Goal: Task Accomplishment & Management: Manage account settings

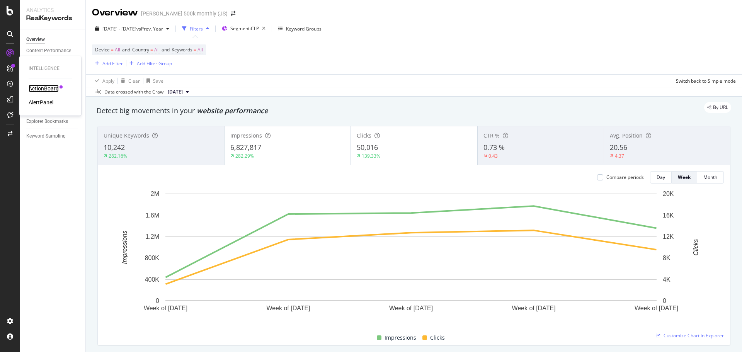
click at [55, 90] on div "ActionBoard" at bounding box center [44, 89] width 30 height 8
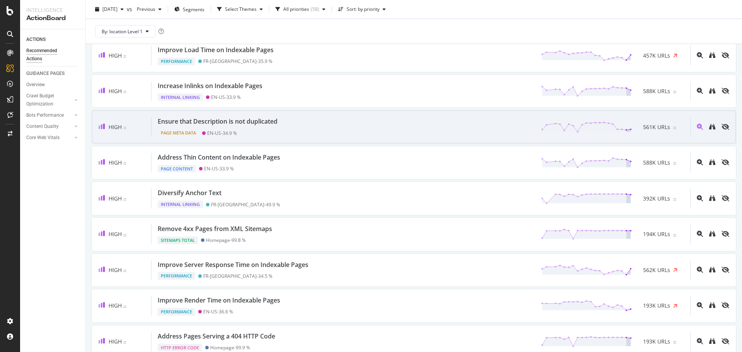
scroll to position [116, 0]
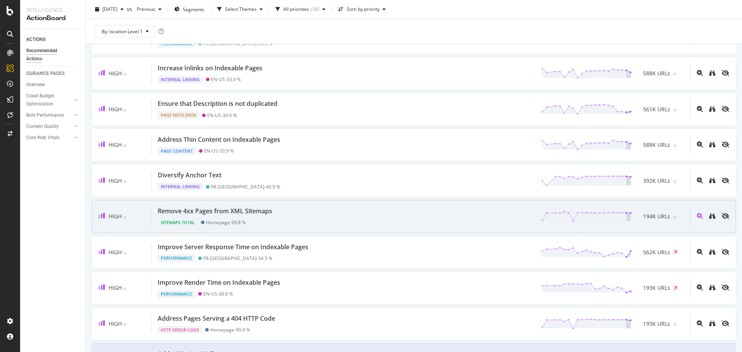
click at [312, 216] on div "Remove 4xx Pages from XML Sitemaps Sitemaps Total Homepage - 99.8 % 194K URLs" at bounding box center [421, 217] width 539 height 20
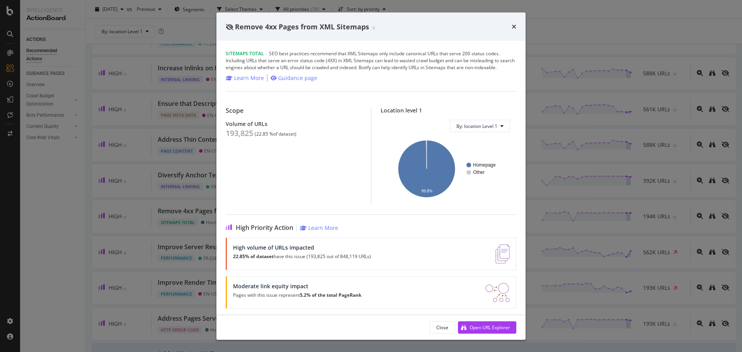
scroll to position [49, 0]
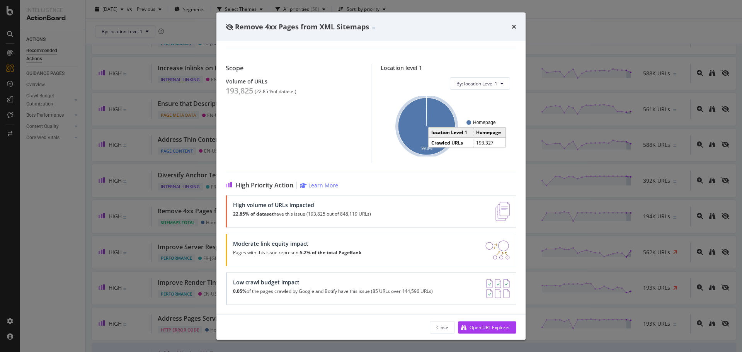
click at [416, 137] on icon "A chart." at bounding box center [426, 126] width 57 height 57
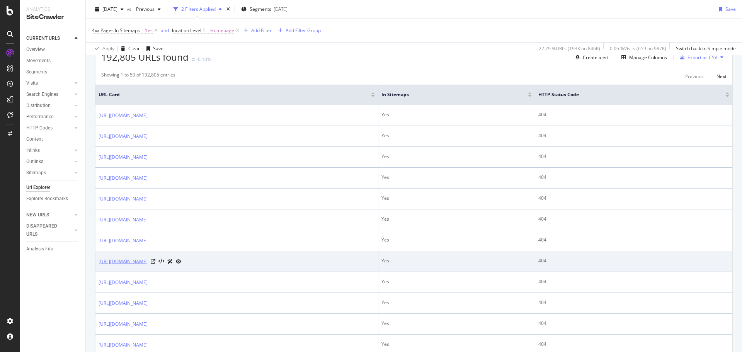
scroll to position [155, 0]
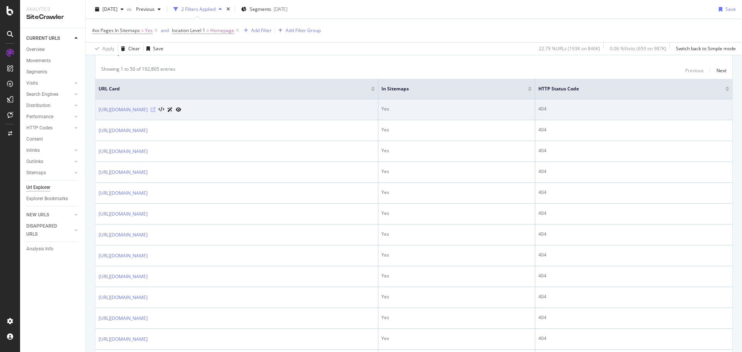
click at [155, 111] on icon at bounding box center [153, 109] width 5 height 5
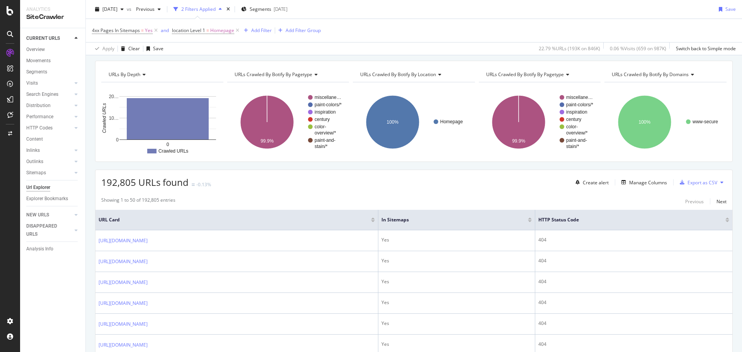
scroll to position [0, 0]
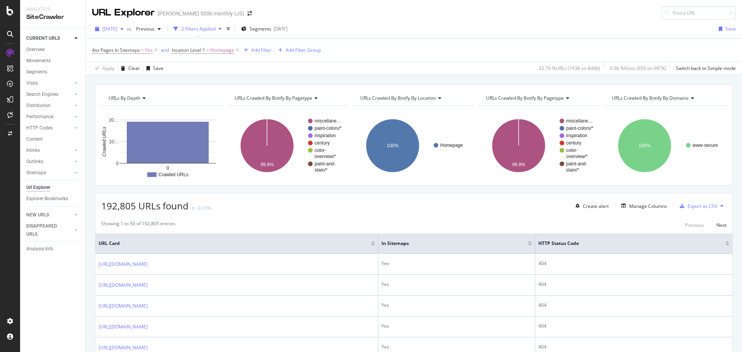
click at [127, 31] on div "[DATE]" at bounding box center [109, 29] width 35 height 12
click at [415, 73] on div "Apply Clear Save 22.79 % URLs ( 193K on 846K ) 0.06 % Visits ( 659 on 987K ) Sw…" at bounding box center [414, 68] width 656 height 13
click at [56, 285] on div "Settings Project settings" at bounding box center [72, 283] width 102 height 14
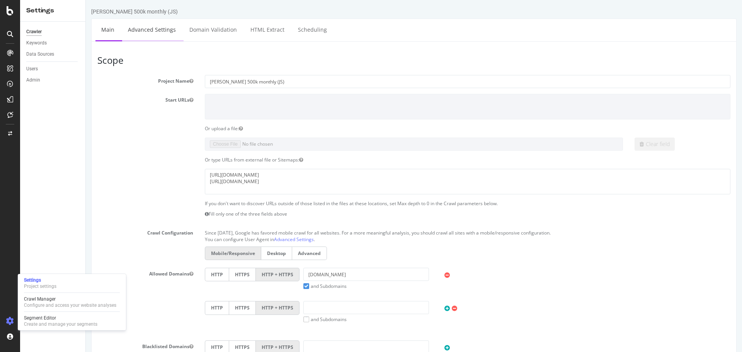
click at [166, 32] on link "Advanced Settings" at bounding box center [152, 29] width 60 height 21
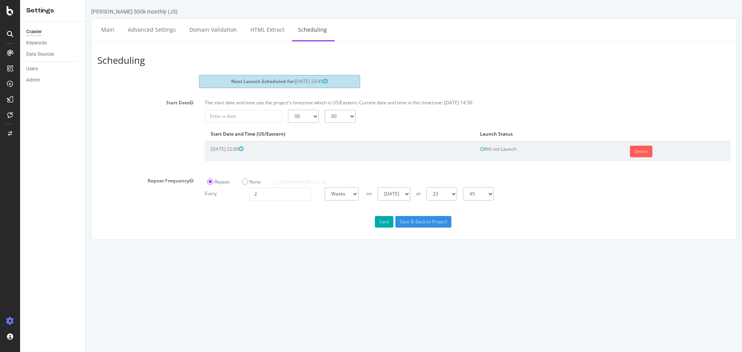
click at [457, 195] on select "00 01 02 03 04 05 06 07 08 09 10 11 12 13 14 15 16 17 18 19 20 21 22 23" at bounding box center [441, 193] width 31 height 13
select select "2"
click at [426, 187] on select "00 01 02 03 04 05 06 07 08 09 10 11 12 13 14 15 16 17 18 19 20 21 22 23" at bounding box center [441, 193] width 31 height 13
click at [494, 193] on select "00 15 30 45" at bounding box center [478, 193] width 31 height 13
select select "0"
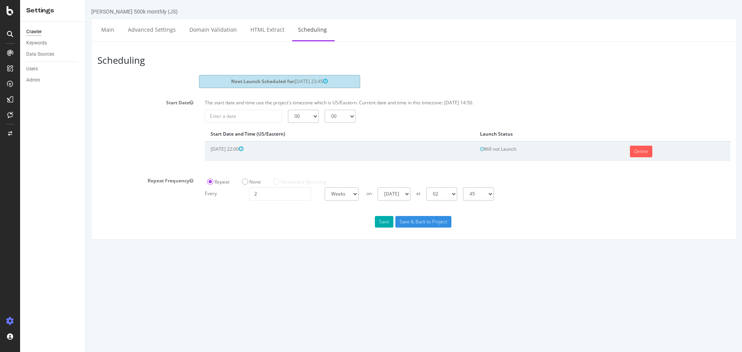
click at [463, 187] on select "00 15 30 45" at bounding box center [478, 193] width 31 height 13
click at [457, 195] on select "00 01 02 03 04 05 06 07 08 09 10 11 12 13 14 15 16 17 18 19 20 21 22 23" at bounding box center [441, 193] width 31 height 13
click at [426, 187] on select "00 01 02 03 04 05 06 07 08 09 10 11 12 13 14 15 16 17 18 19 20 21 22 23" at bounding box center [441, 193] width 31 height 13
click at [382, 224] on button "Save" at bounding box center [384, 222] width 19 height 12
